Goal: Task Accomplishment & Management: Manage account settings

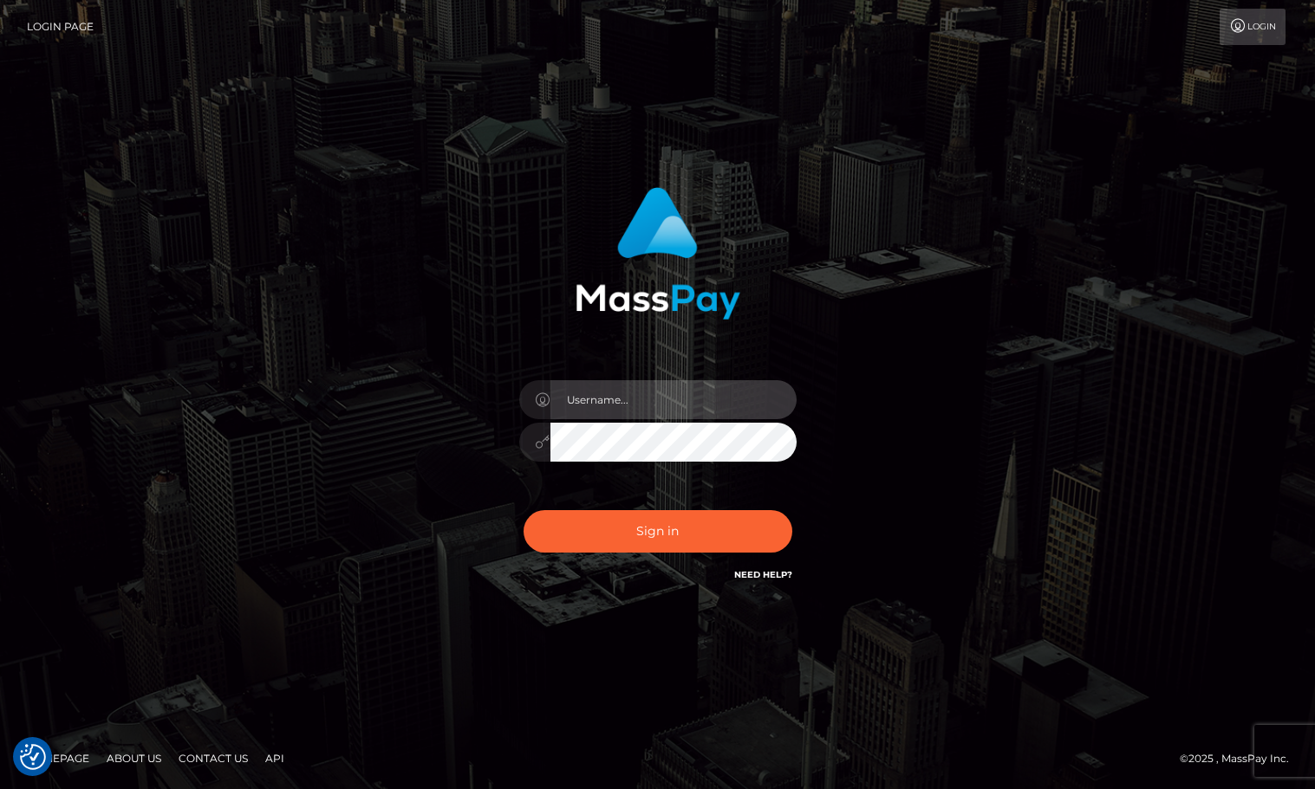
click at [686, 410] on input "text" at bounding box center [673, 399] width 246 height 39
type input "Sameer.megabonanza"
click at [523, 510] on button "Sign in" at bounding box center [657, 531] width 269 height 42
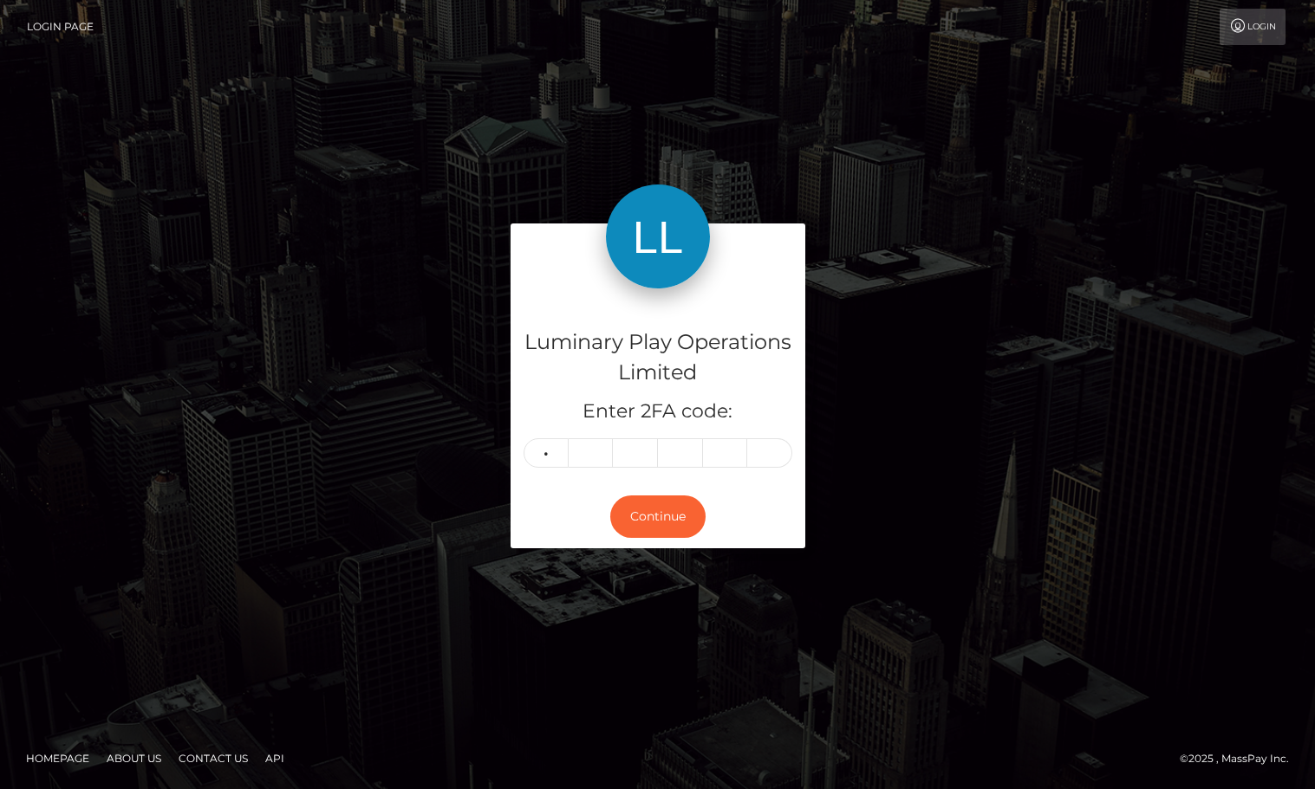
type input "6"
type input "0"
type input "1"
type input "6"
type input "1"
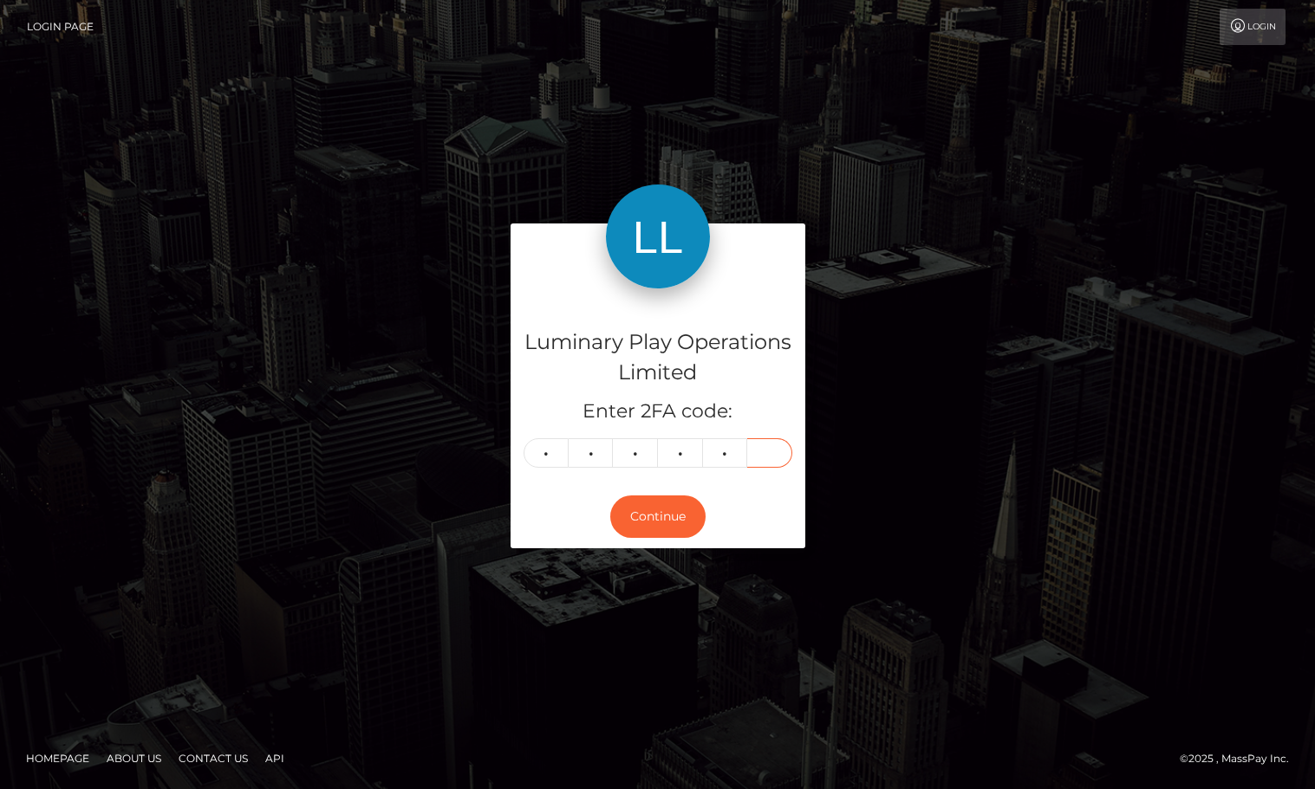
type input "0"
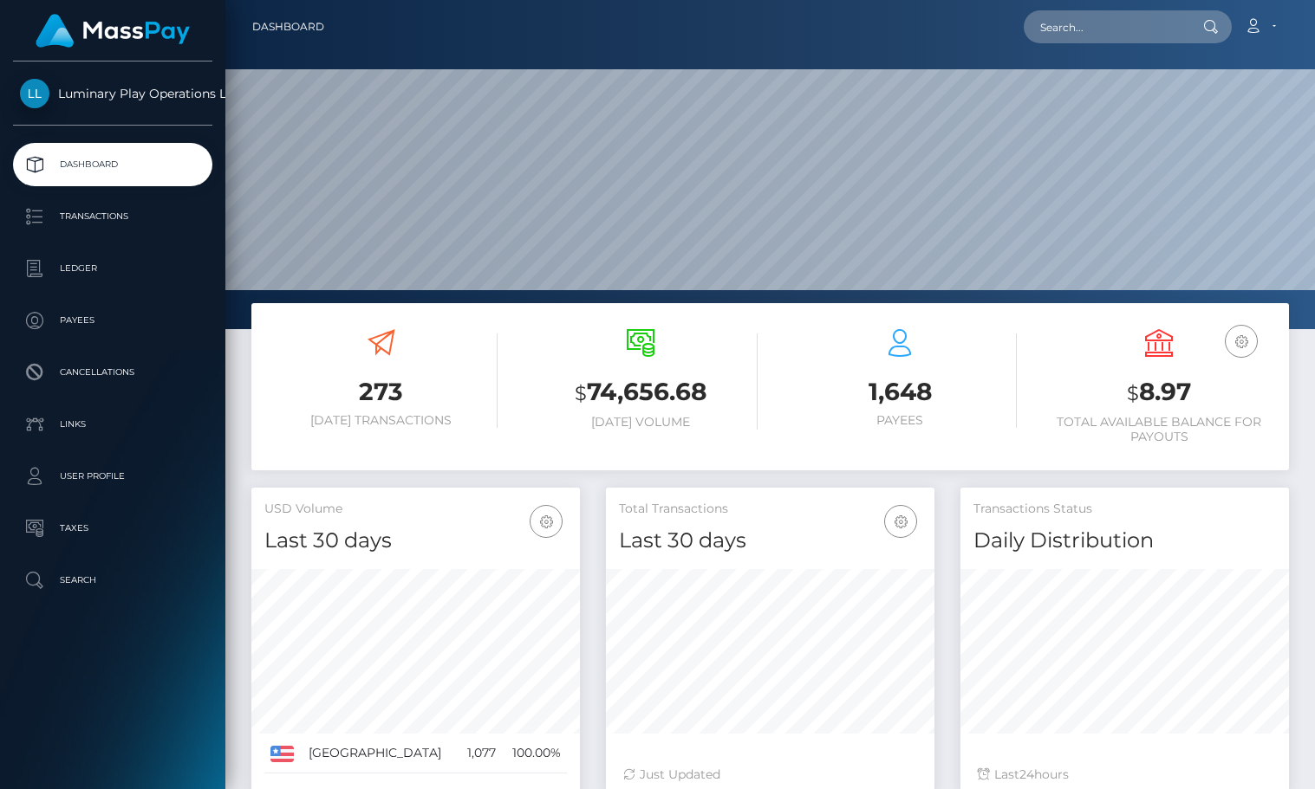
scroll to position [307, 328]
